Goal: Transaction & Acquisition: Purchase product/service

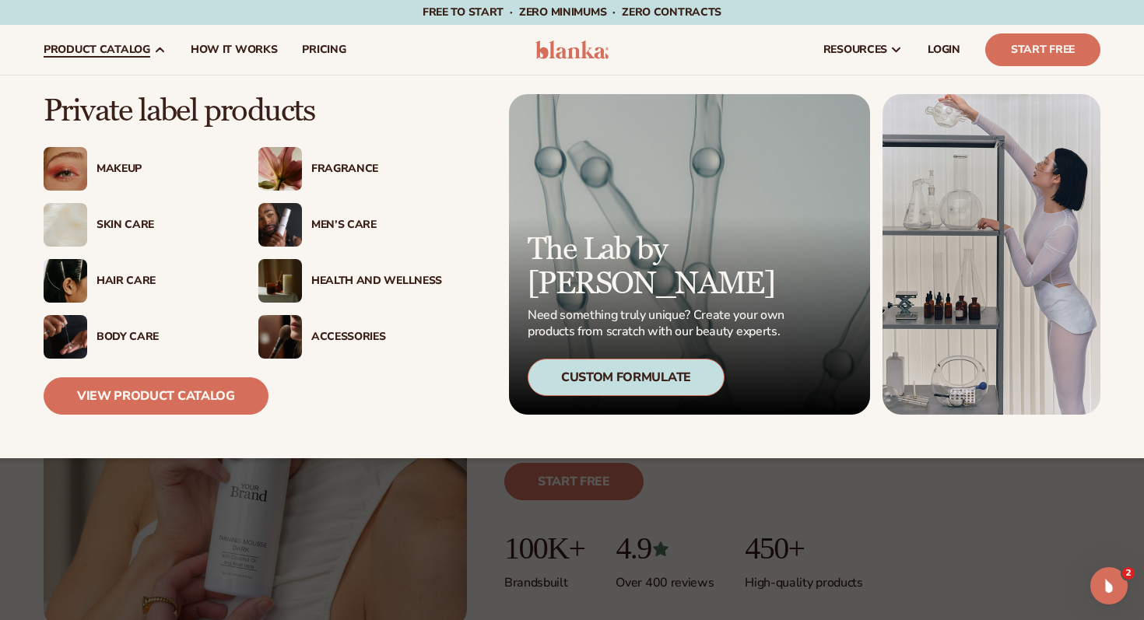
click at [156, 51] on icon at bounding box center [159, 50] width 12 height 12
click at [602, 368] on div "Custom Formulate" at bounding box center [626, 377] width 197 height 37
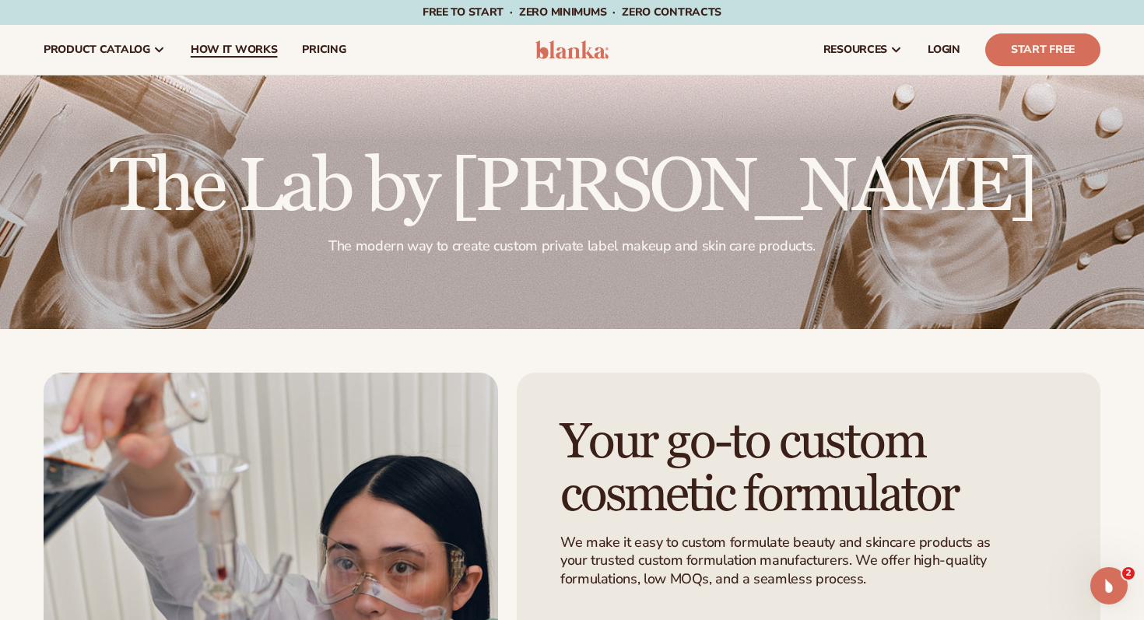
click at [234, 47] on span "How It Works" at bounding box center [234, 50] width 87 height 12
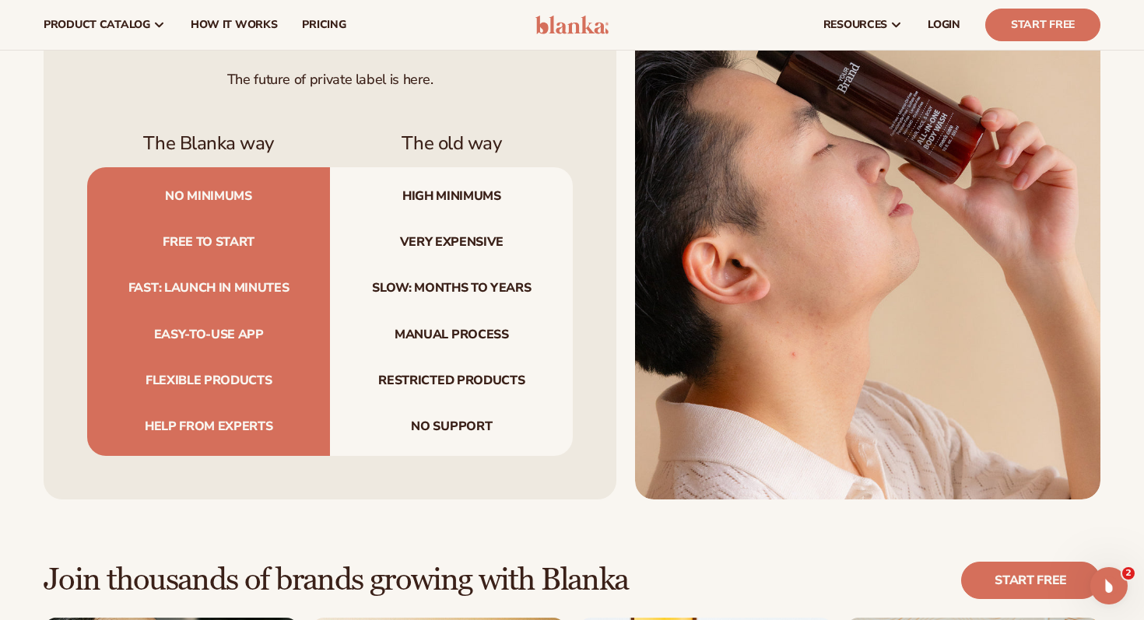
scroll to position [1598, 0]
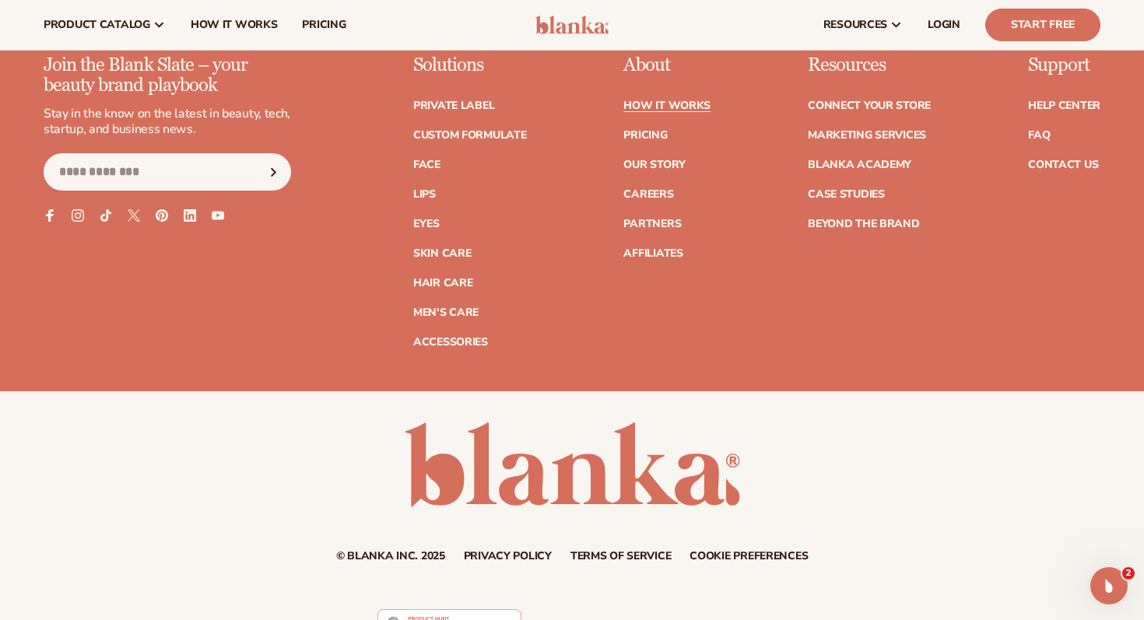
click at [724, 343] on div "Join the Blank Slate – your beauty brand playbook Stay in the know on the lates…" at bounding box center [572, 223] width 1144 height 336
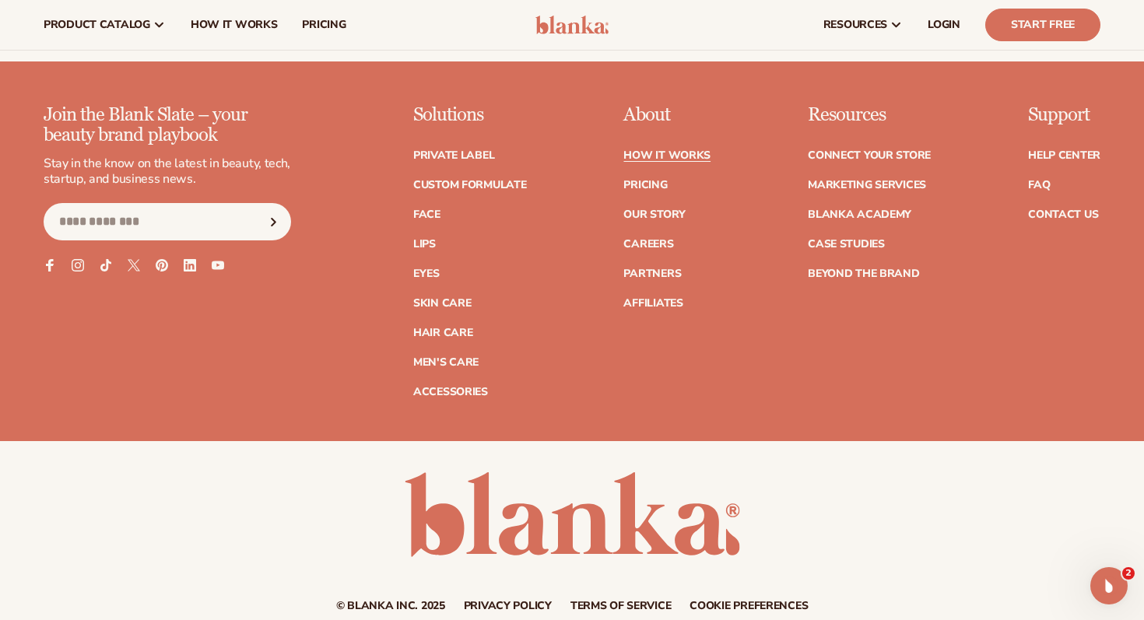
scroll to position [3488, 0]
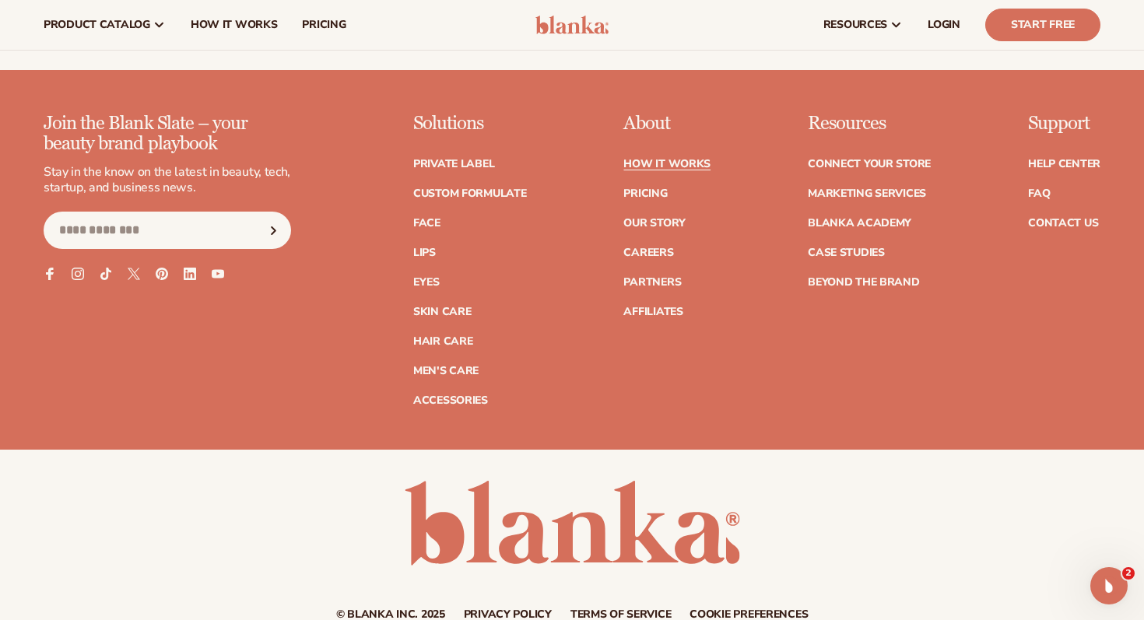
click at [724, 406] on div "Join the Blank Slate – your beauty brand playbook Stay in the know on the lates…" at bounding box center [572, 282] width 1144 height 336
click at [760, 381] on div "Join the Blank Slate – your beauty brand playbook Stay in the know on the lates…" at bounding box center [572, 260] width 1057 height 293
click at [846, 365] on div "Resources Connect your store Marketing services Blanka Academy Case Studies Bey…" at bounding box center [869, 260] width 123 height 293
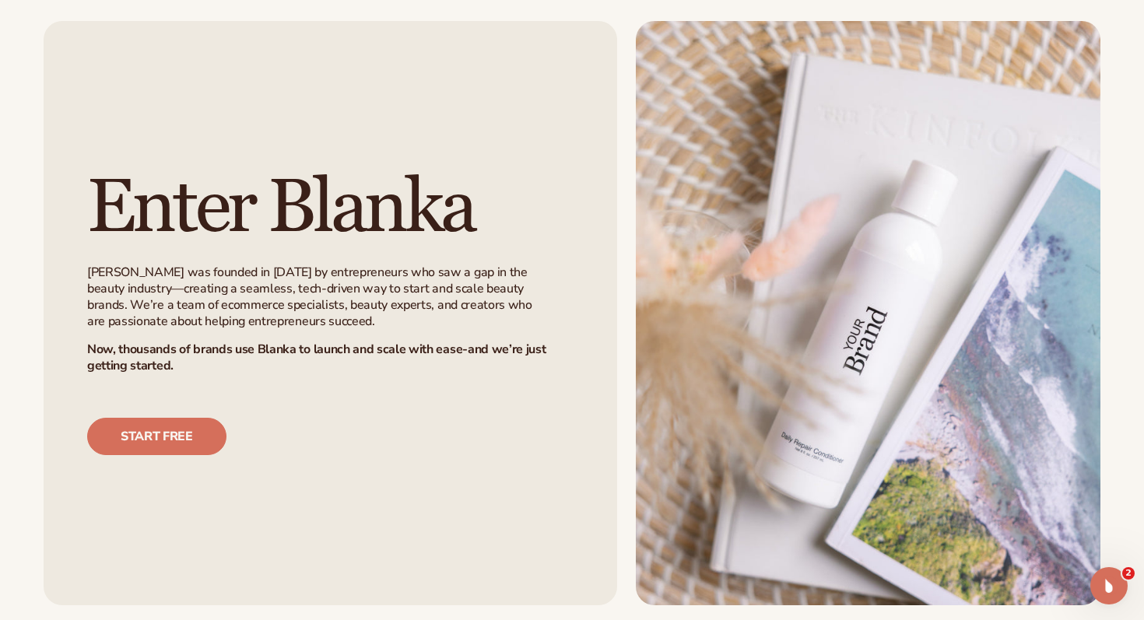
scroll to position [976, 0]
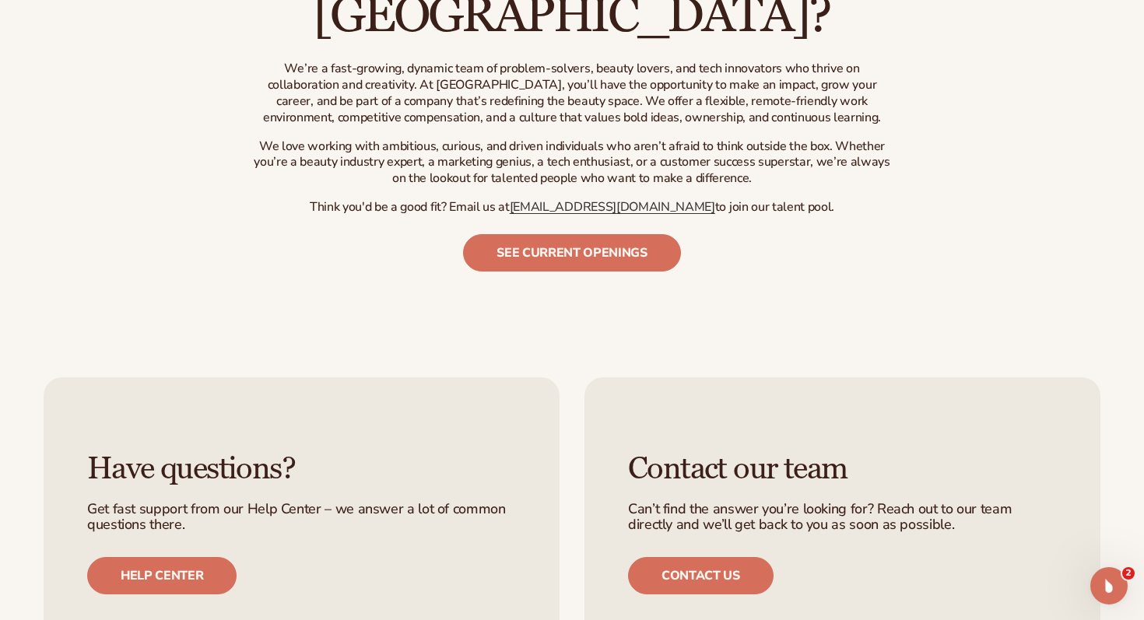
scroll to position [743, 0]
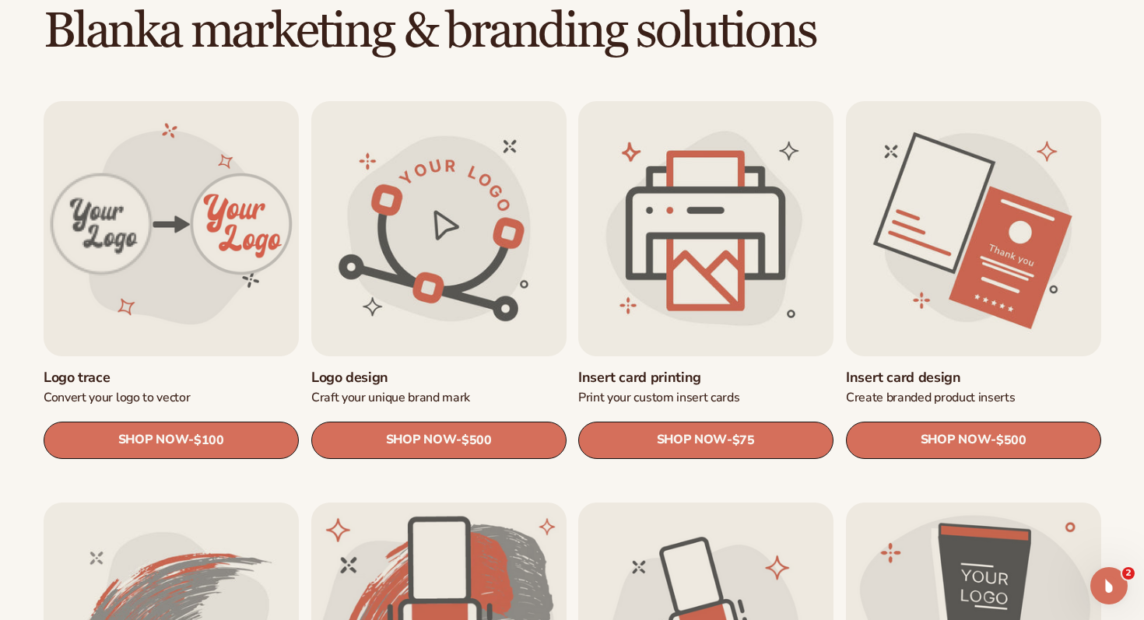
scroll to position [458, 0]
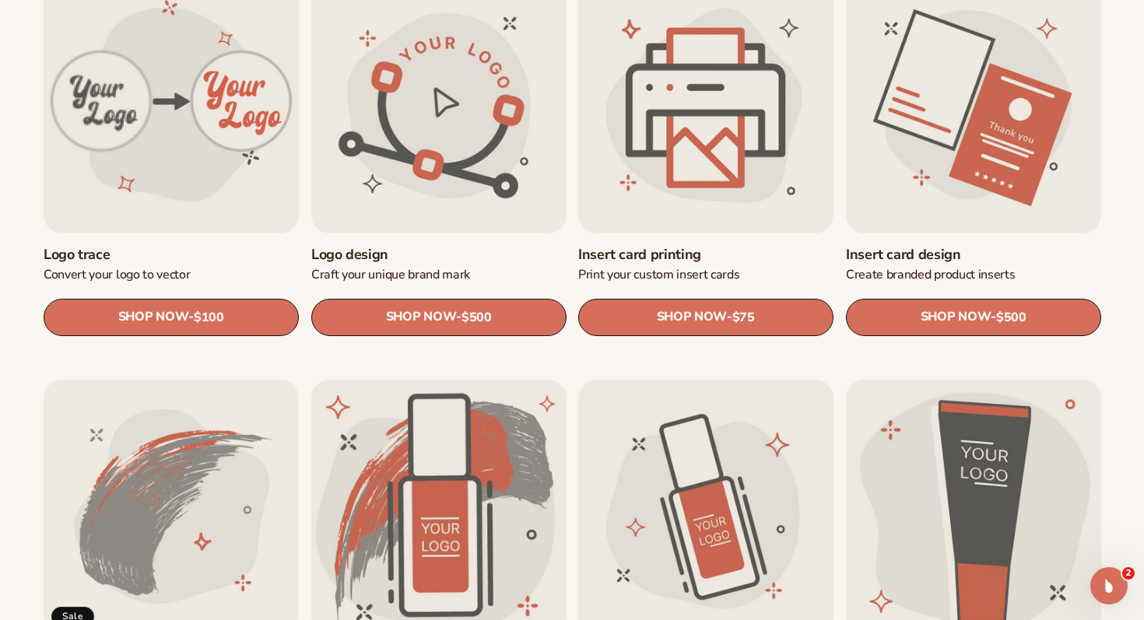
scroll to position [596, 0]
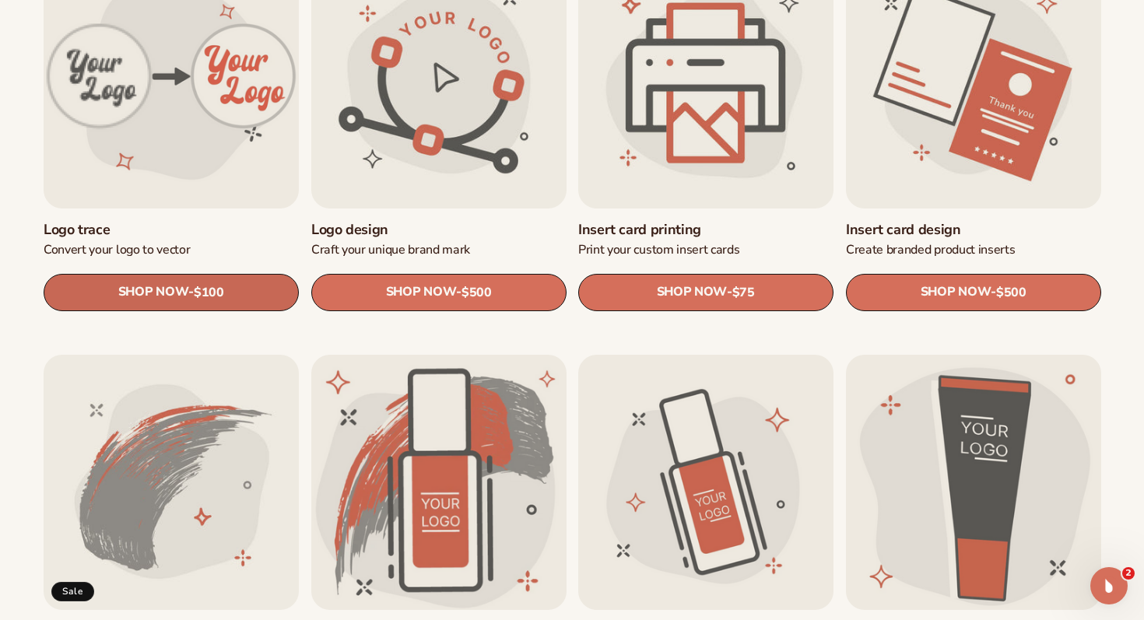
click at [262, 298] on link "SHOP NOW - Regular price $100 Sale price $100 Regular price Unit price / per" at bounding box center [171, 292] width 255 height 37
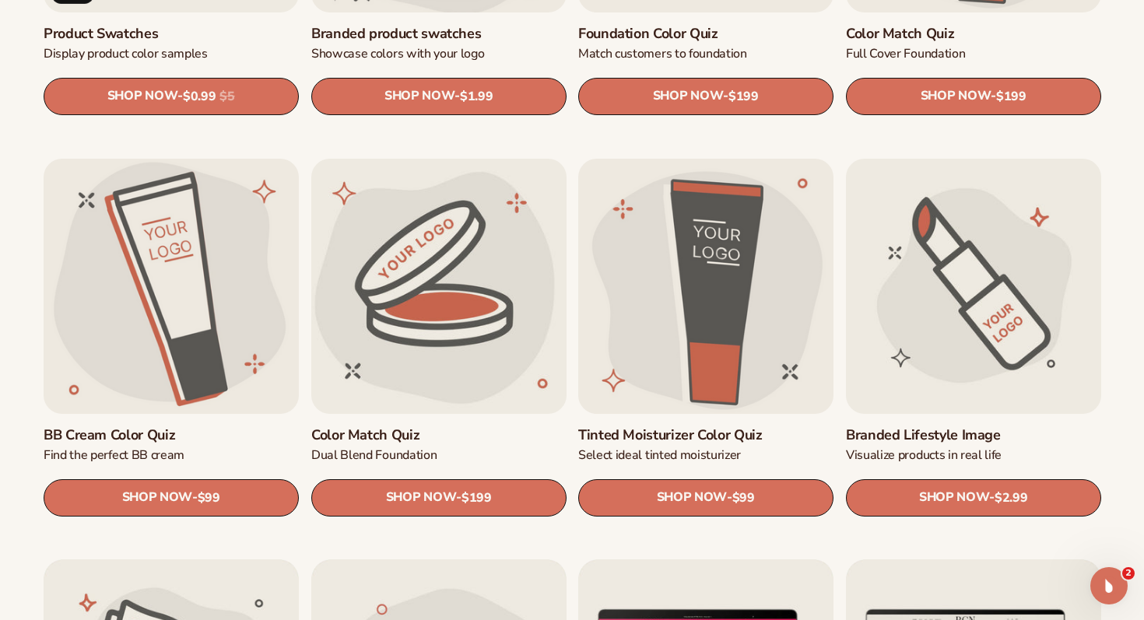
scroll to position [1196, 0]
